Goal: Transaction & Acquisition: Book appointment/travel/reservation

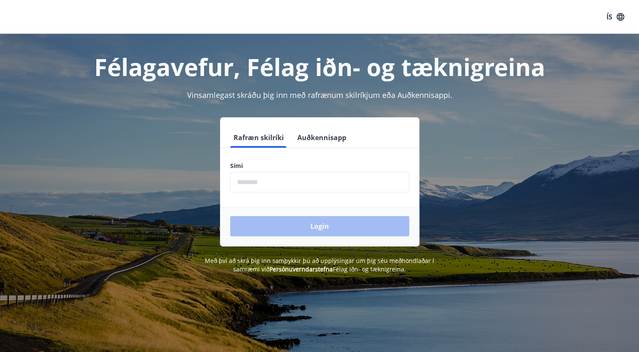
click at [271, 180] on input "phone" at bounding box center [319, 182] width 179 height 21
type input "********"
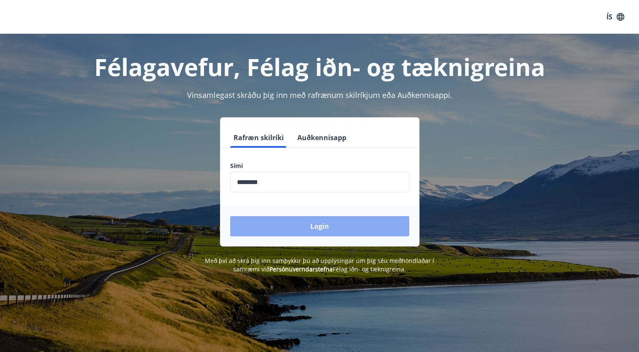
click at [290, 224] on button "Login" at bounding box center [319, 226] width 179 height 20
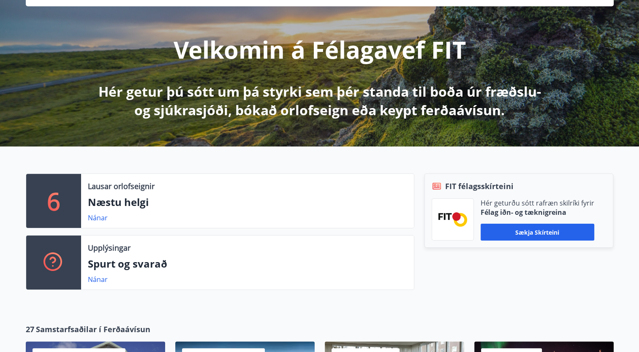
scroll to position [84, 0]
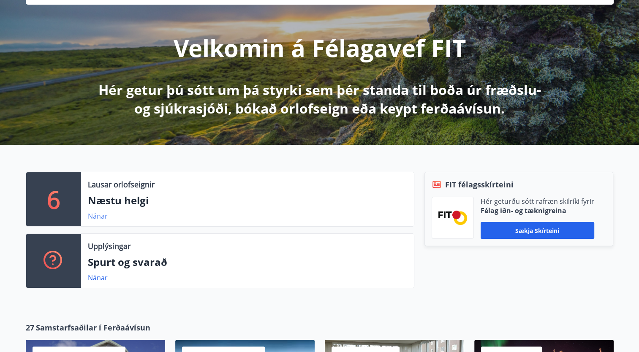
click at [98, 214] on link "Nánar" at bounding box center [98, 216] width 20 height 9
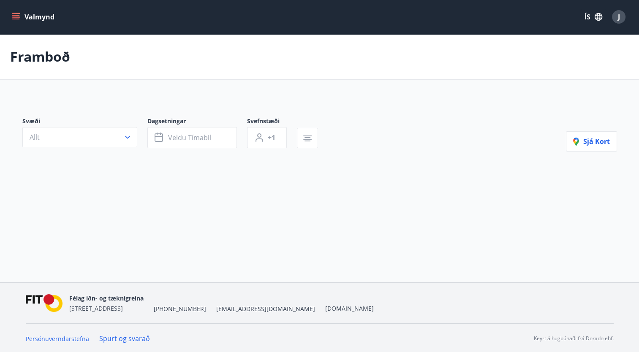
type input "*"
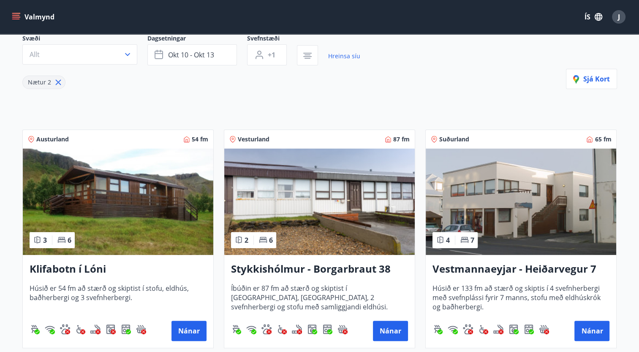
scroll to position [127, 0]
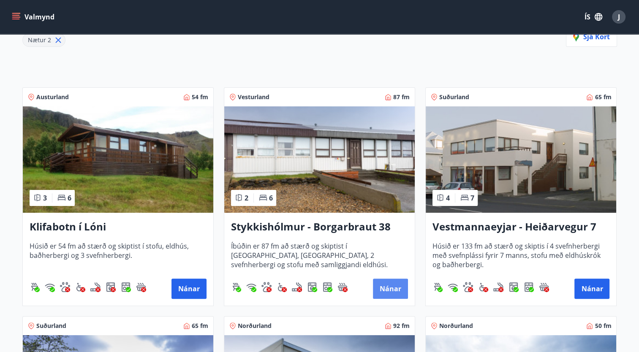
click at [391, 288] on button "Nánar" at bounding box center [390, 289] width 35 height 20
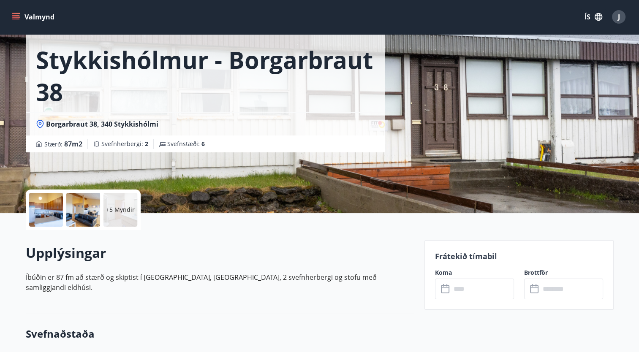
scroll to position [84, 0]
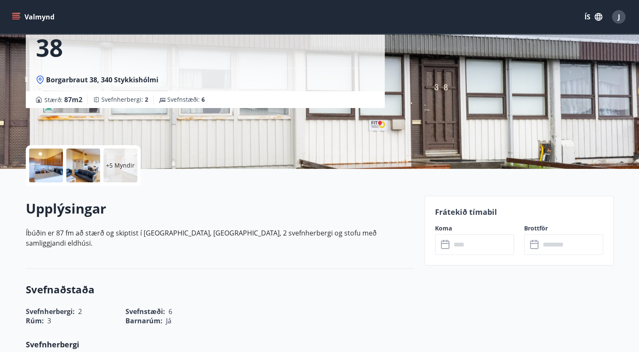
click at [461, 245] on input "text" at bounding box center [482, 244] width 63 height 21
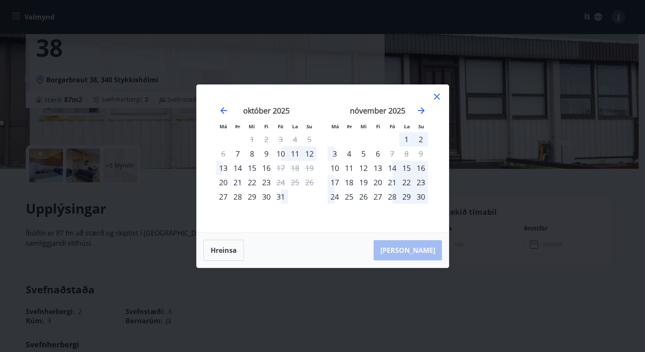
click at [281, 152] on div "10" at bounding box center [281, 154] width 14 height 14
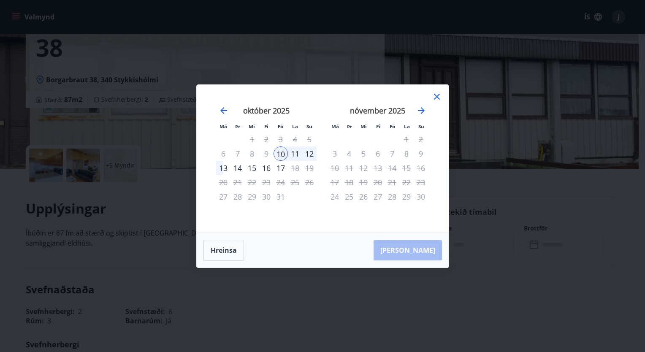
click at [312, 153] on div "12" at bounding box center [309, 154] width 14 height 14
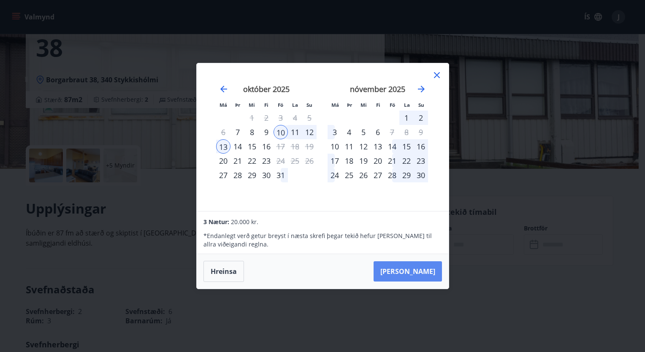
click at [423, 272] on button "[PERSON_NAME]" at bounding box center [408, 271] width 68 height 20
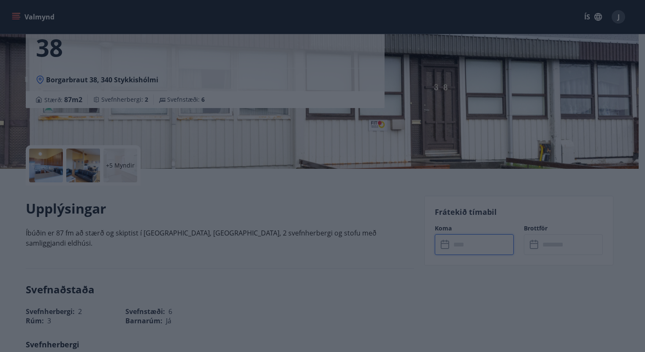
type input "******"
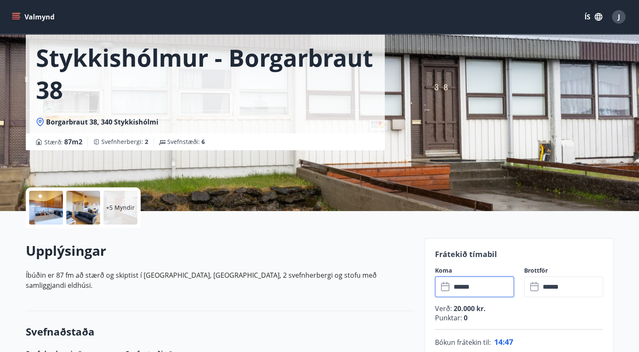
scroll to position [127, 0]
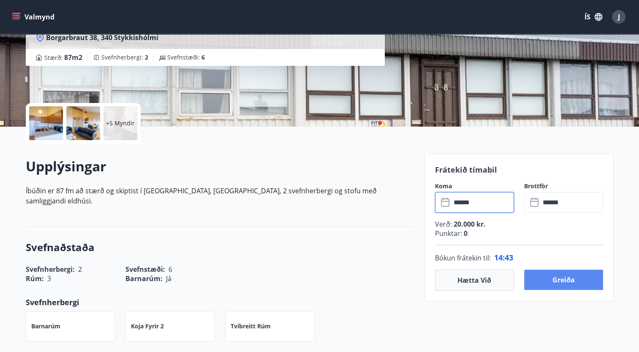
click at [556, 280] on button "Greiða" at bounding box center [563, 280] width 79 height 20
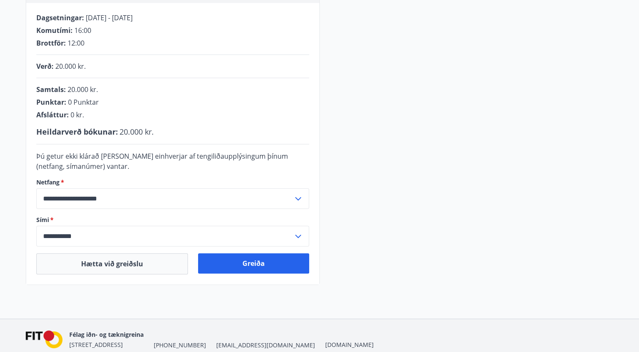
scroll to position [205, 0]
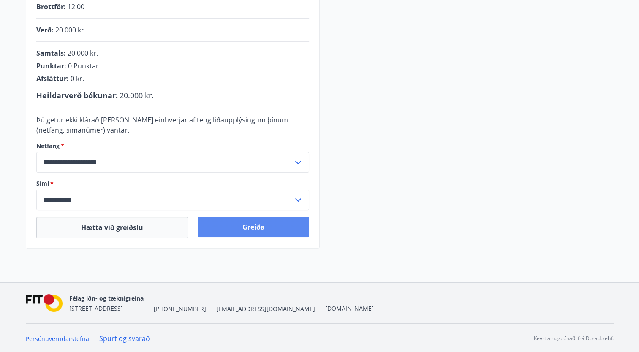
click at [236, 225] on button "Greiða" at bounding box center [253, 227] width 111 height 20
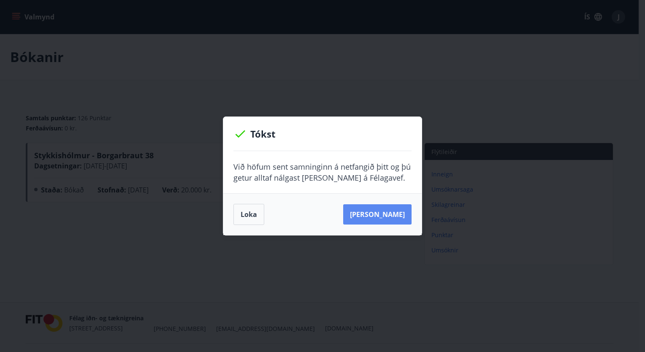
click at [383, 216] on button "[PERSON_NAME]" at bounding box center [377, 214] width 68 height 20
